Goal: Information Seeking & Learning: Learn about a topic

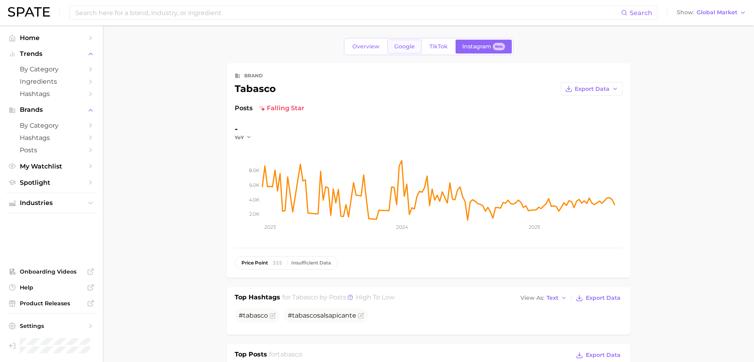
click at [400, 42] on link "Google" at bounding box center [405, 47] width 34 height 14
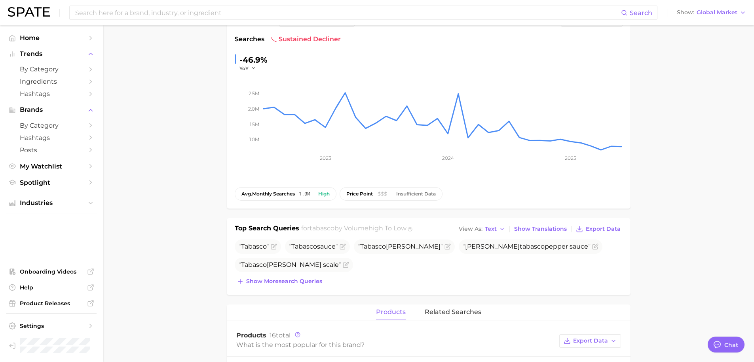
scroll to position [74, 0]
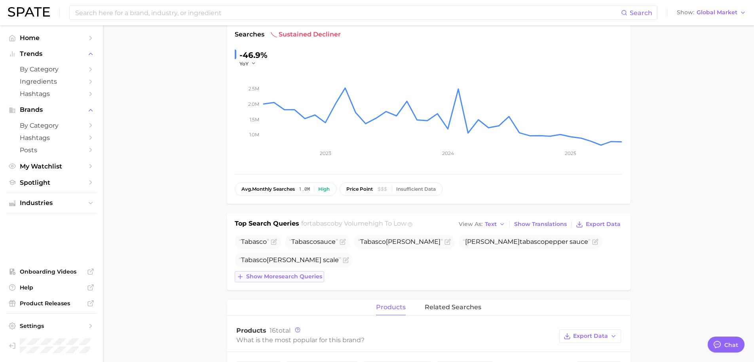
click at [296, 275] on span "Show more search queries" at bounding box center [284, 276] width 76 height 7
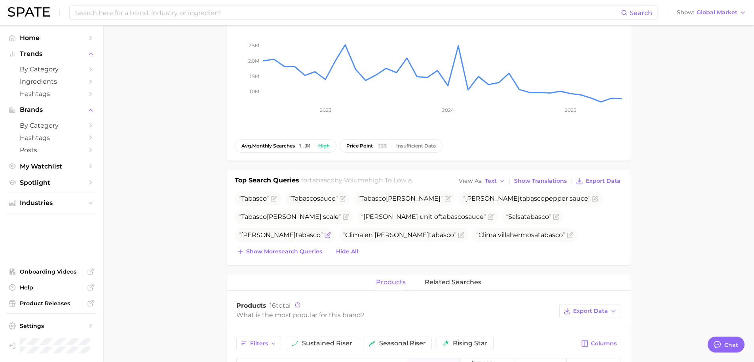
scroll to position [142, 0]
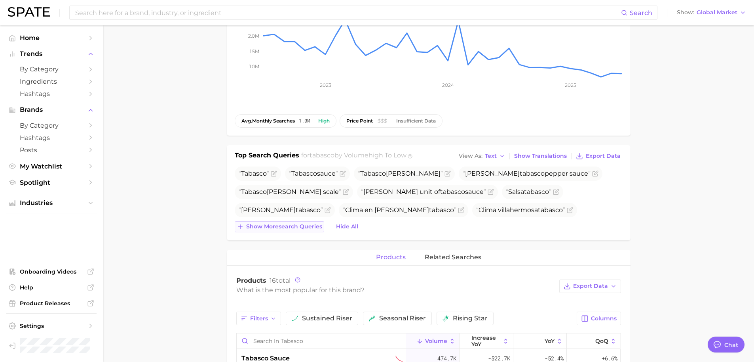
click at [285, 221] on button "Show more search queries" at bounding box center [279, 226] width 89 height 11
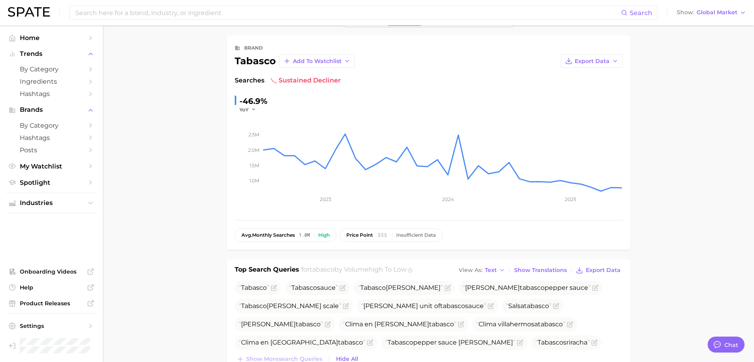
scroll to position [0, 0]
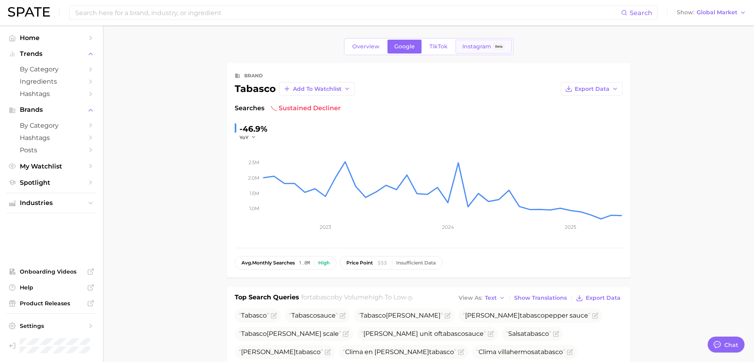
click at [460, 50] on link "Instagram Beta" at bounding box center [484, 47] width 56 height 14
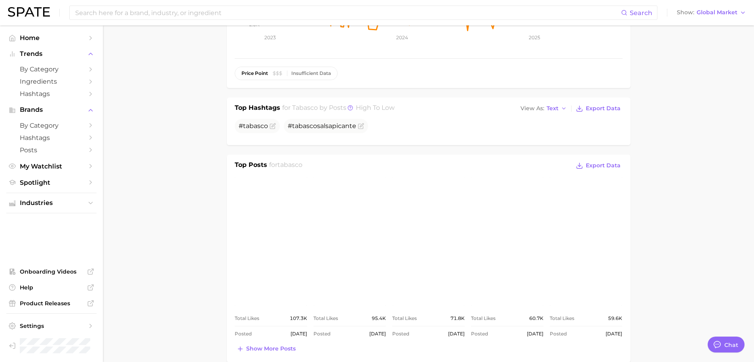
scroll to position [190, 0]
click at [327, 126] on span "# tabasco salsapicante" at bounding box center [322, 126] width 69 height 8
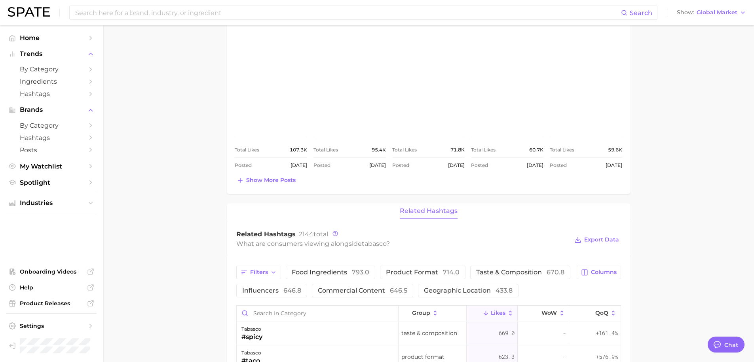
scroll to position [339, 0]
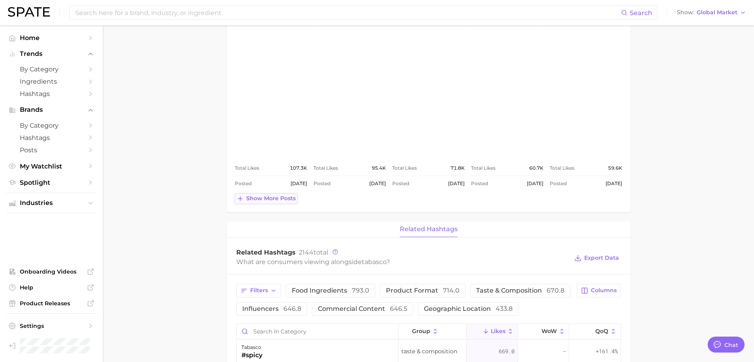
click at [278, 194] on button "Show more posts" at bounding box center [266, 198] width 63 height 11
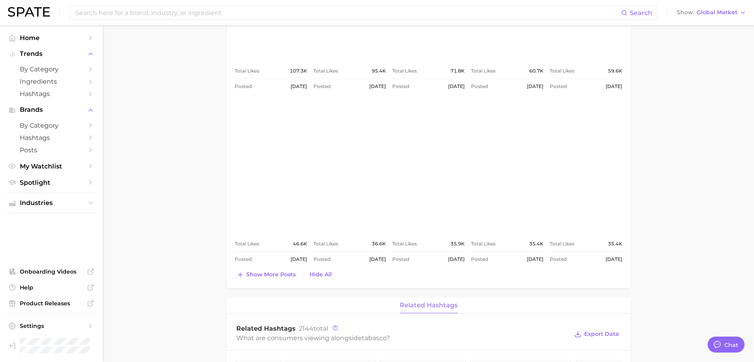
scroll to position [447, 0]
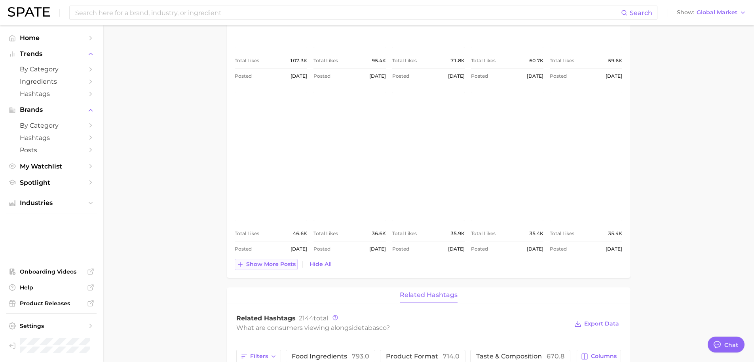
click at [249, 262] on span "Show more posts" at bounding box center [270, 264] width 49 height 7
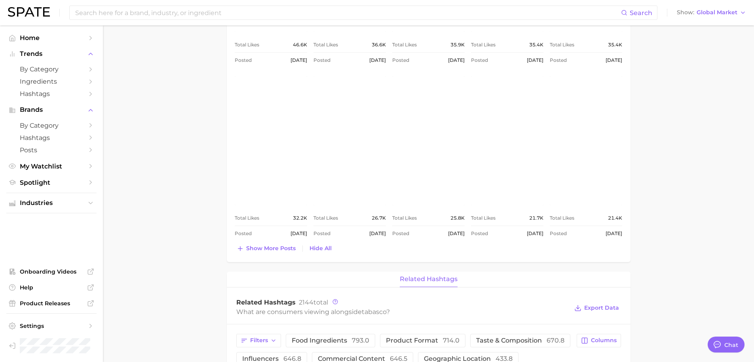
scroll to position [641, 0]
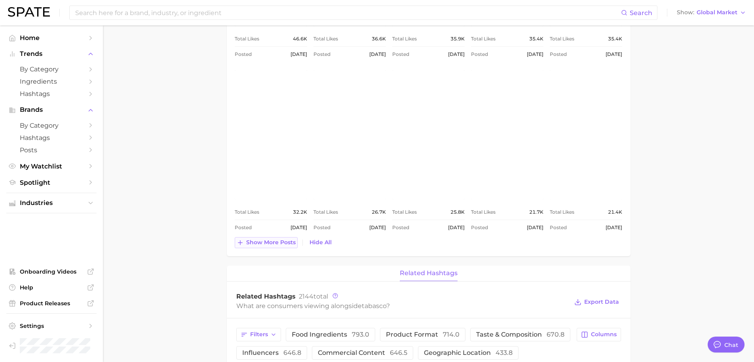
click at [261, 246] on button "Show more posts" at bounding box center [266, 242] width 63 height 11
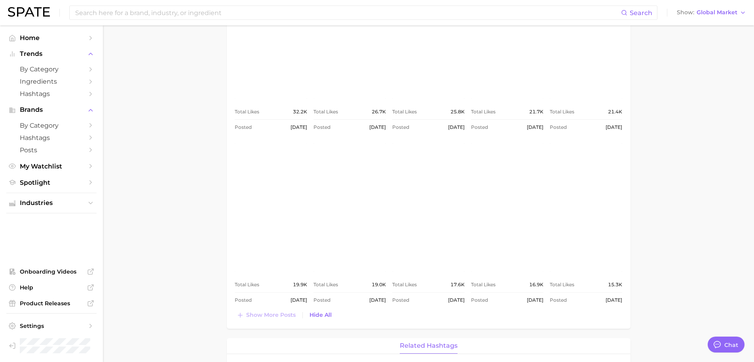
scroll to position [748, 0]
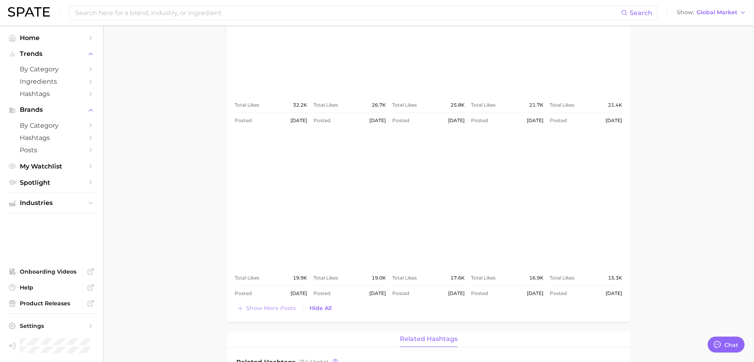
click at [295, 242] on link "view post on Instagram" at bounding box center [271, 200] width 72 height 129
click at [516, 63] on link "view post on Instagram" at bounding box center [507, 27] width 72 height 129
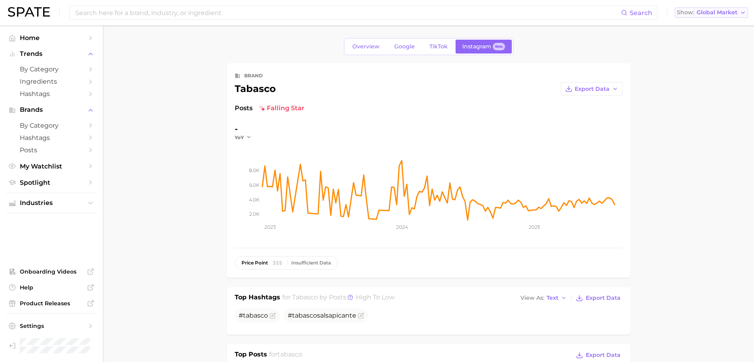
click at [729, 12] on span "Global Market" at bounding box center [717, 12] width 41 height 4
click at [714, 24] on span "United States" at bounding box center [709, 25] width 61 height 7
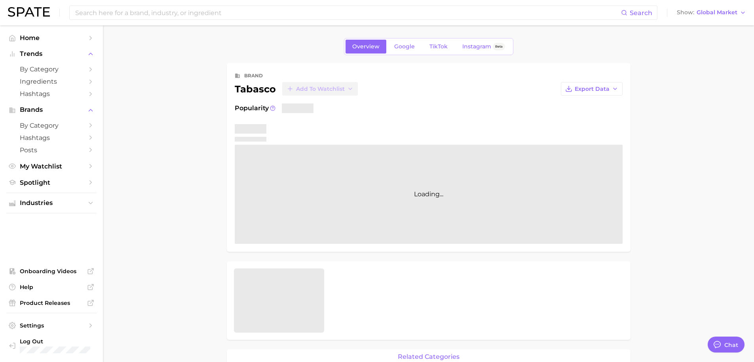
type textarea "x"
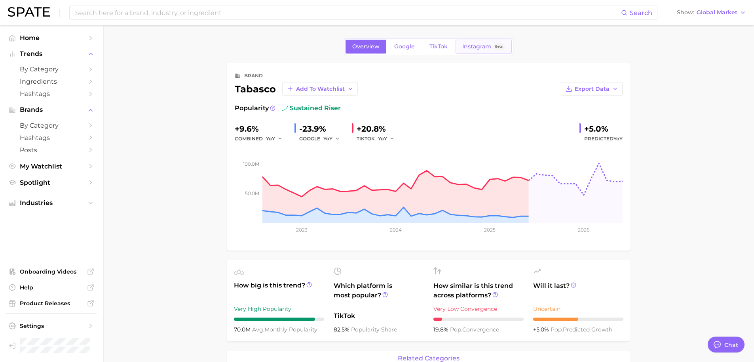
click at [485, 50] on link "Instagram Beta" at bounding box center [484, 47] width 56 height 14
